Goal: Task Accomplishment & Management: Manage account settings

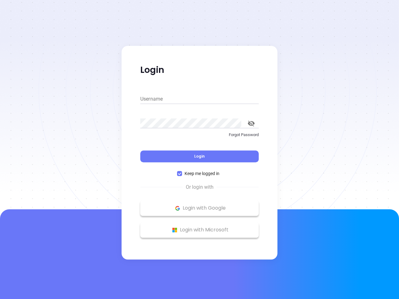
click at [199, 150] on div "Login" at bounding box center [199, 152] width 118 height 19
click at [199, 99] on input "Username" at bounding box center [199, 99] width 118 height 10
click at [251, 123] on icon "toggle password visibility" at bounding box center [251, 124] width 7 height 6
click at [199, 156] on span "Login" at bounding box center [199, 156] width 11 height 5
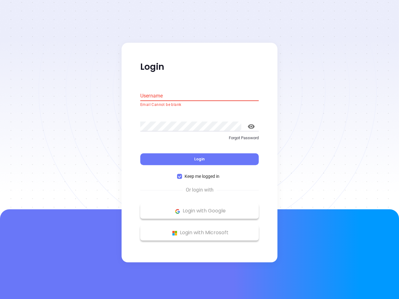
click at [199, 174] on span "Keep me logged in" at bounding box center [202, 176] width 40 height 7
click at [182, 174] on input "Keep me logged in" at bounding box center [179, 176] width 5 height 5
checkbox input "false"
click at [199, 208] on p "Login with Google" at bounding box center [199, 211] width 112 height 9
click at [199, 230] on p "Login with Microsoft" at bounding box center [199, 232] width 112 height 9
